Goal: Check status: Check status

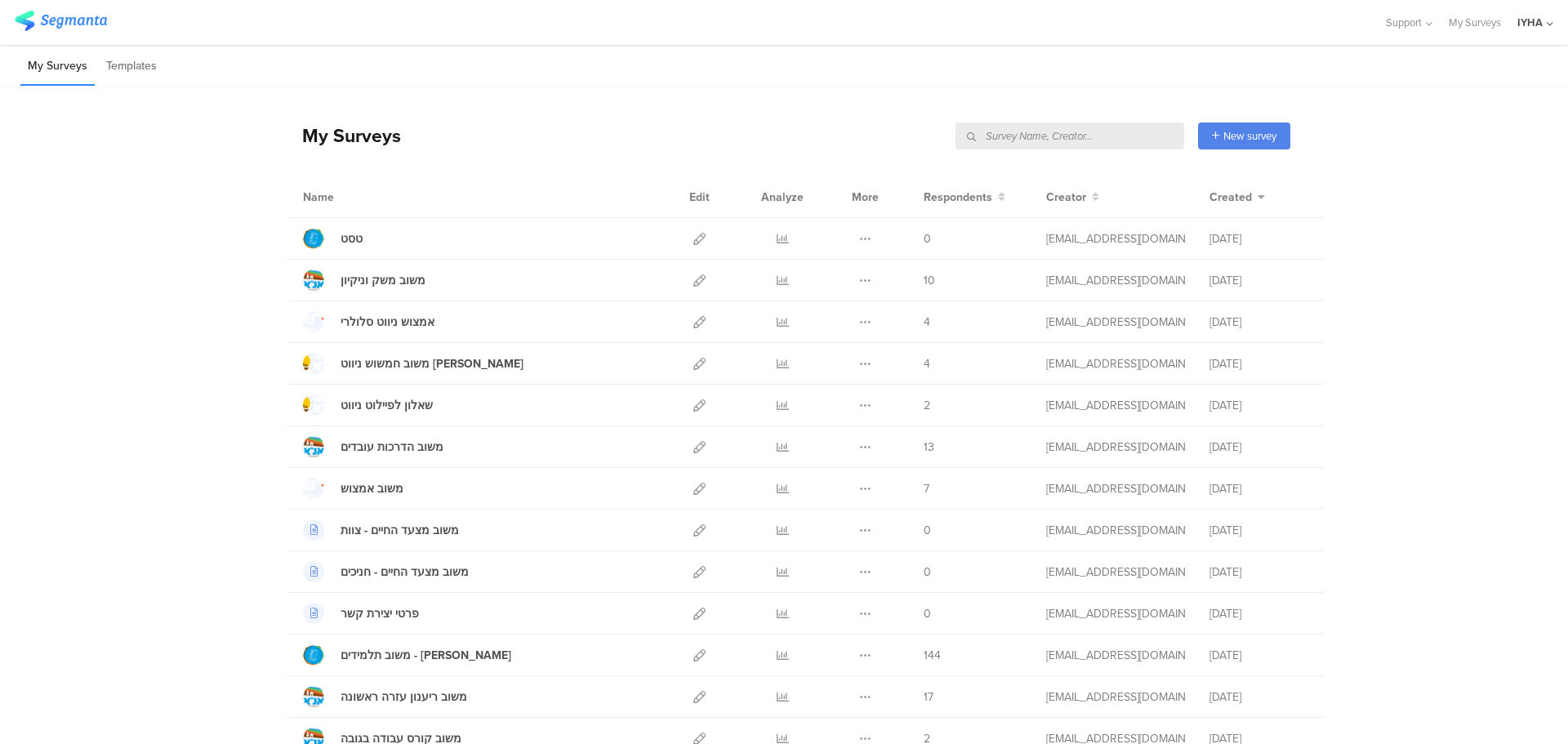
click at [1117, 138] on input "text" at bounding box center [1069, 135] width 228 height 27
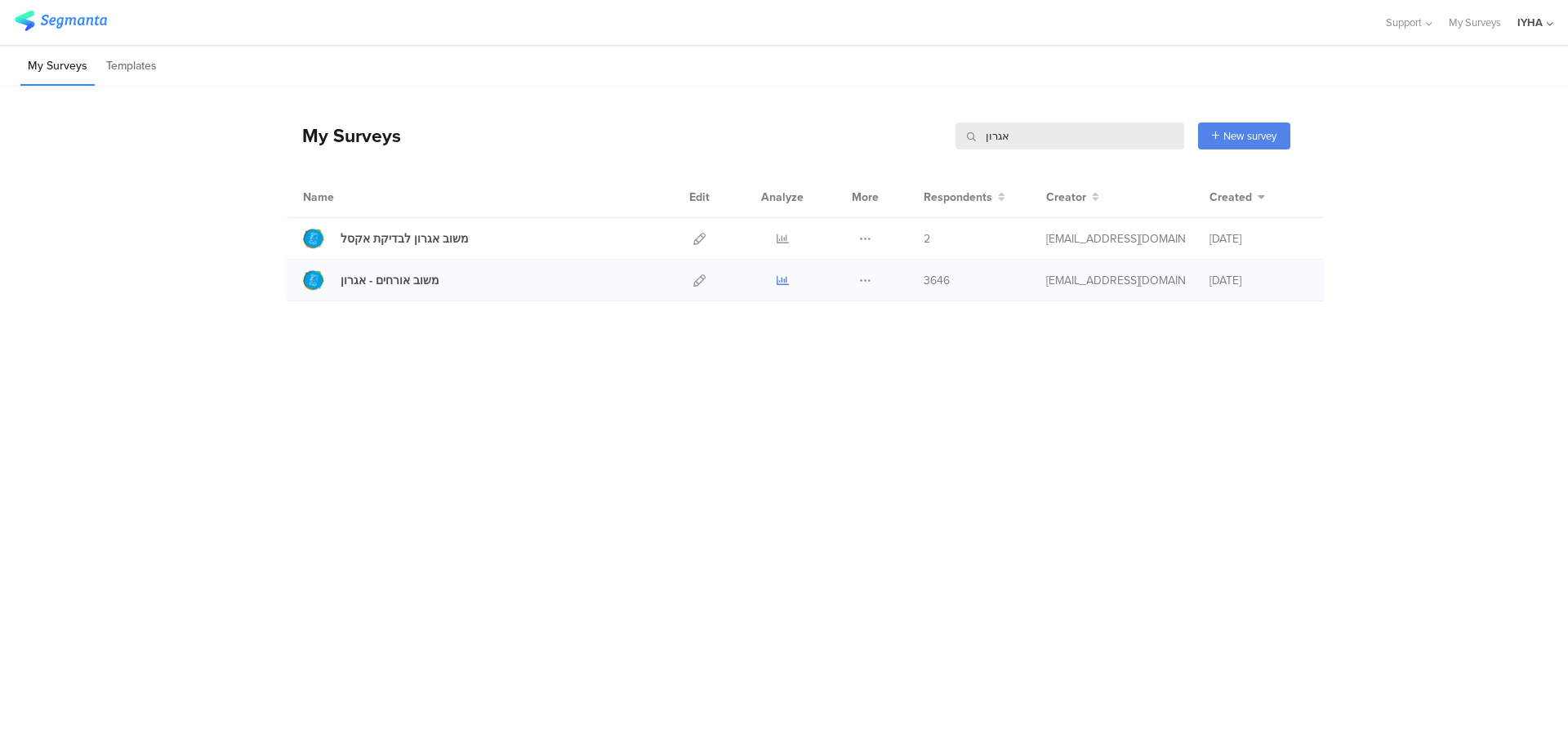
type input "אגרון"
click at [783, 284] on icon at bounding box center [783, 280] width 12 height 12
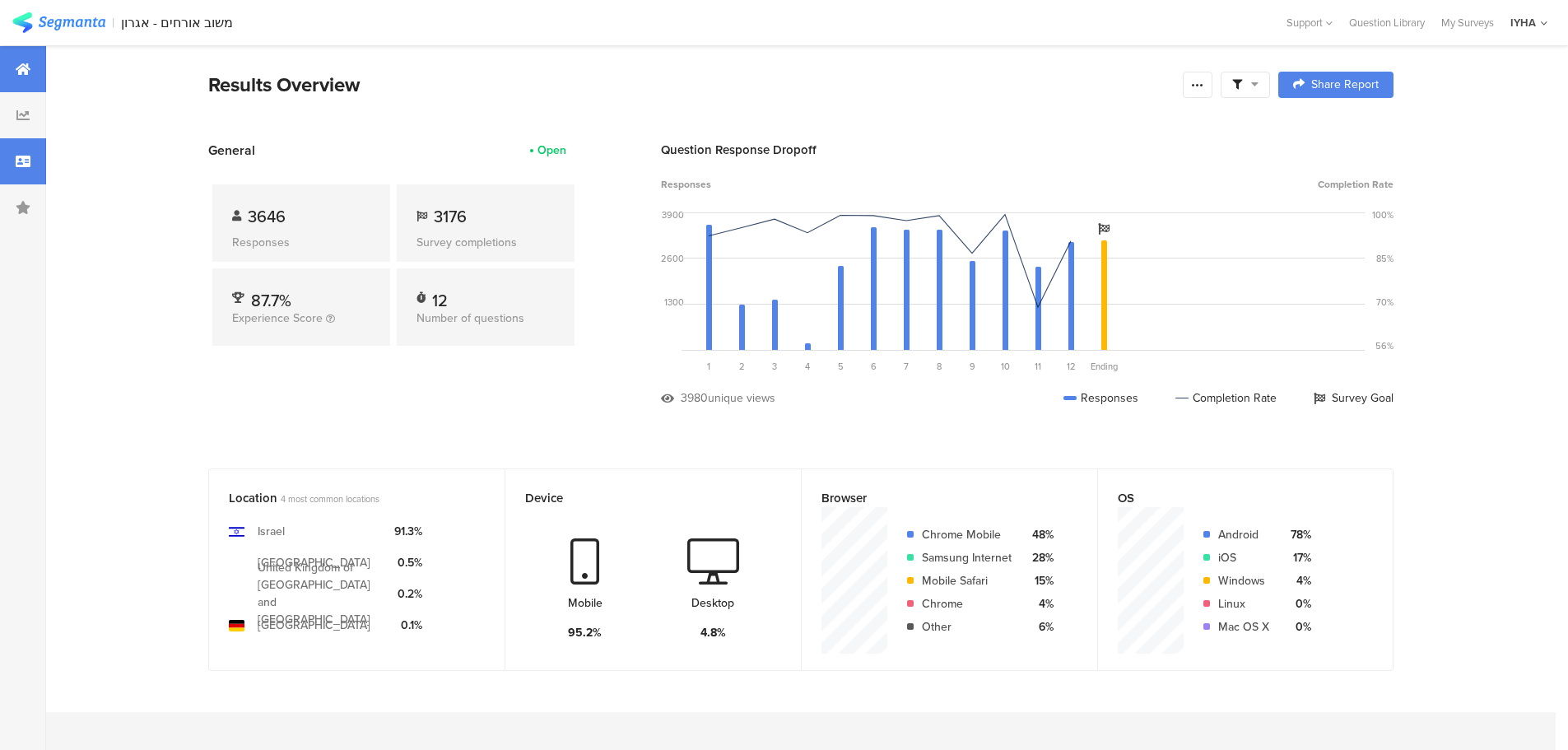
click at [21, 162] on icon at bounding box center [24, 161] width 15 height 13
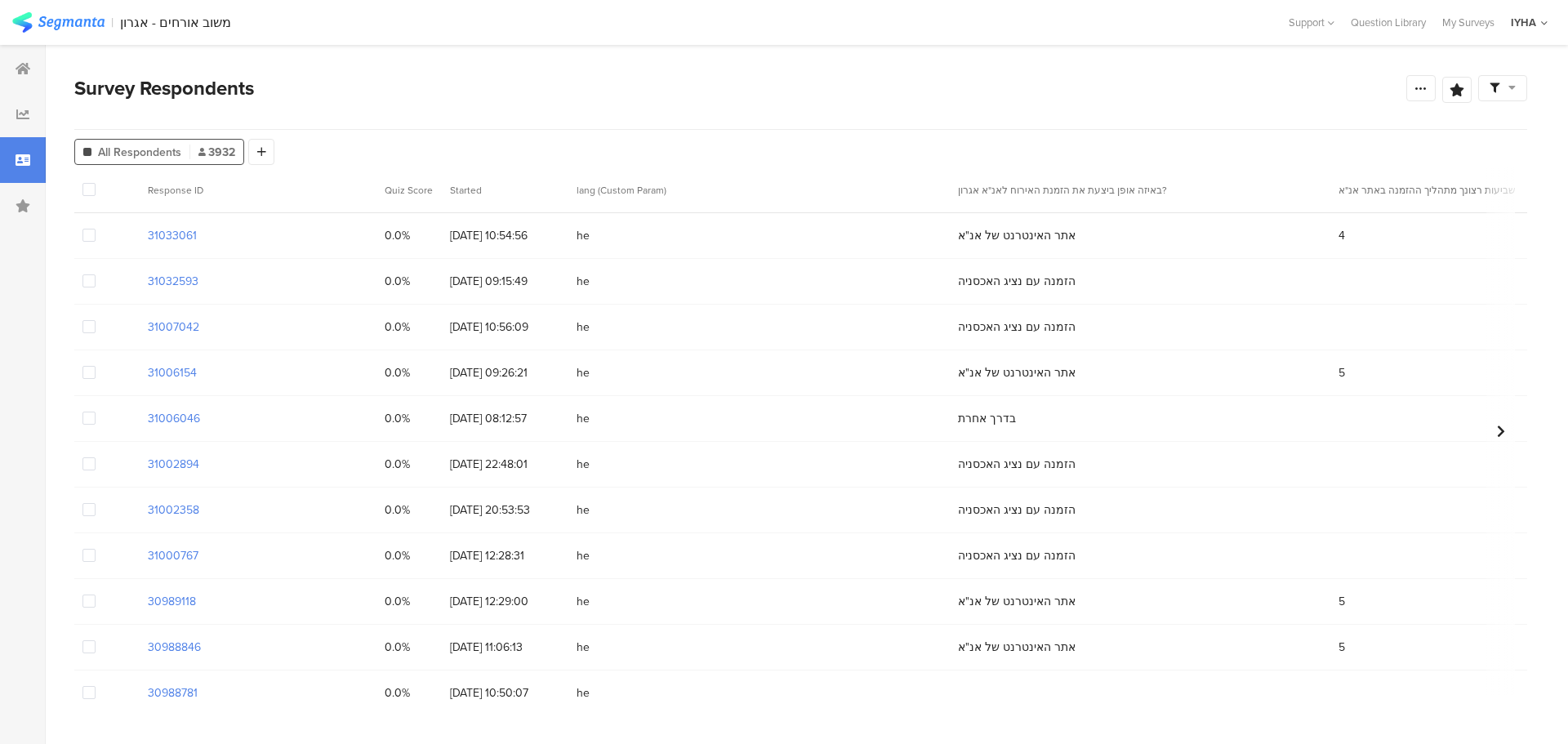
scroll to position [536, 0]
